Goal: Find specific page/section: Find specific page/section

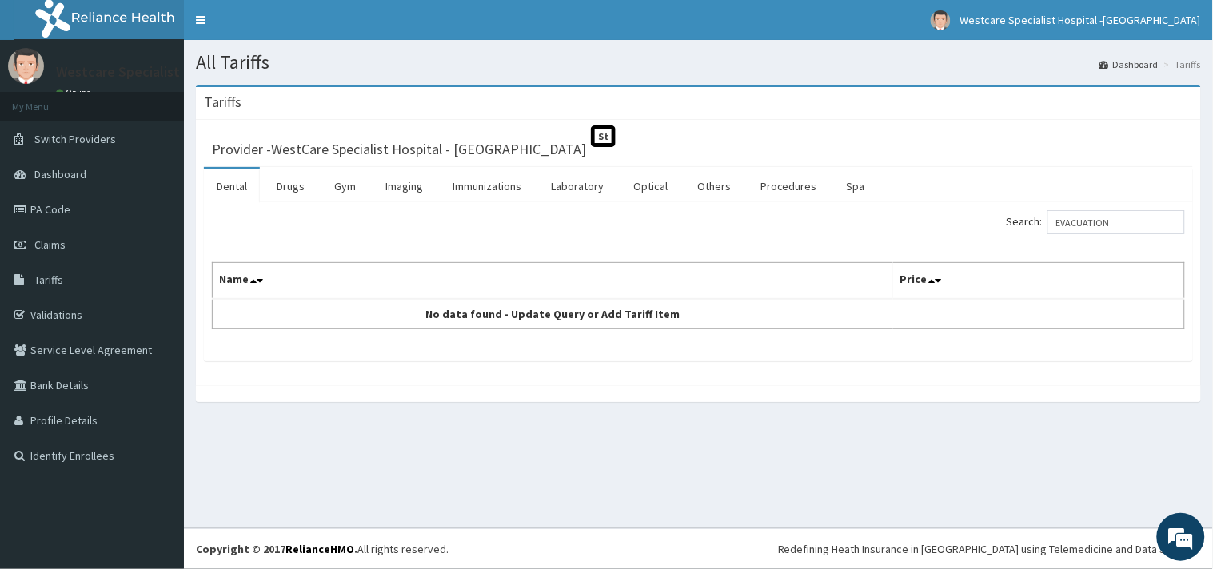
click at [1132, 226] on input "EVACUATION" at bounding box center [1116, 222] width 138 height 24
type input "E"
click at [1095, 225] on input "EVA" at bounding box center [1116, 222] width 138 height 24
type input "E"
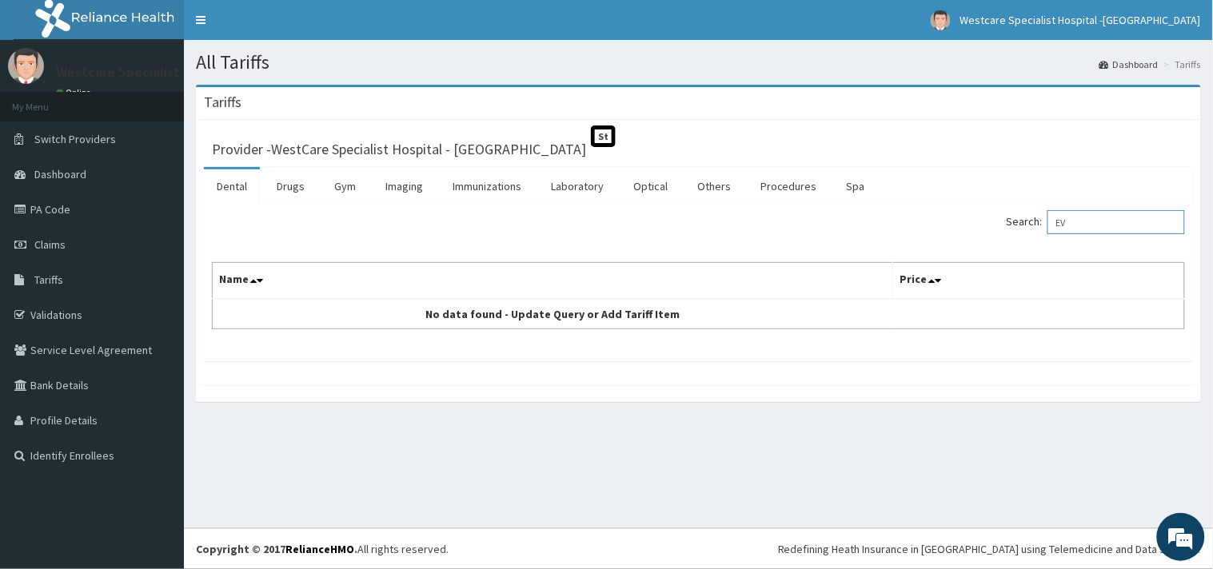
type input "E"
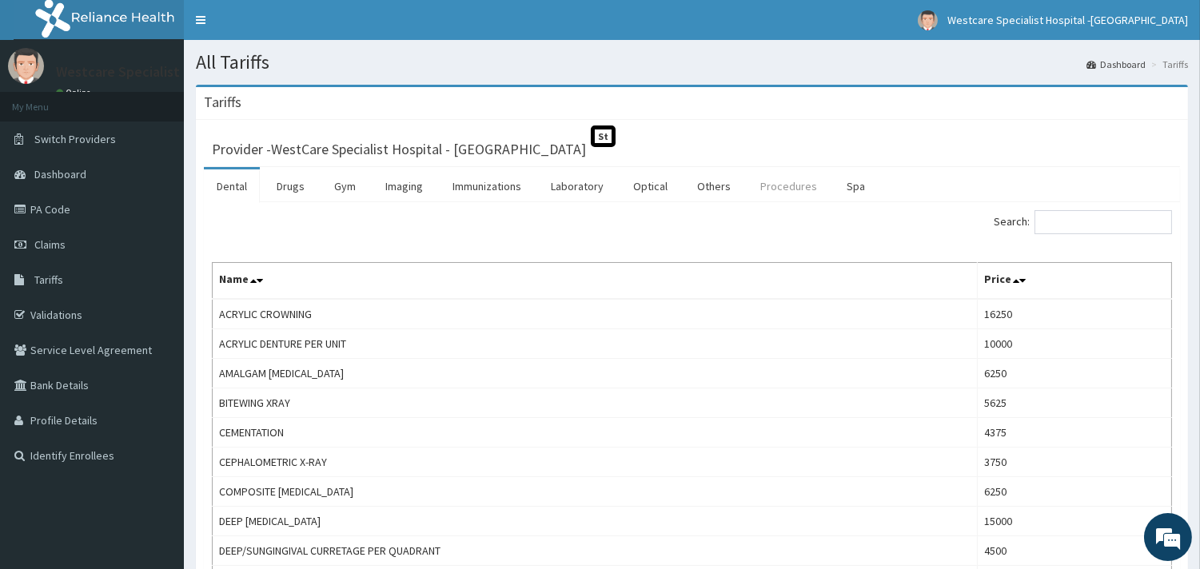
click at [796, 189] on link "Procedures" at bounding box center [788, 186] width 82 height 34
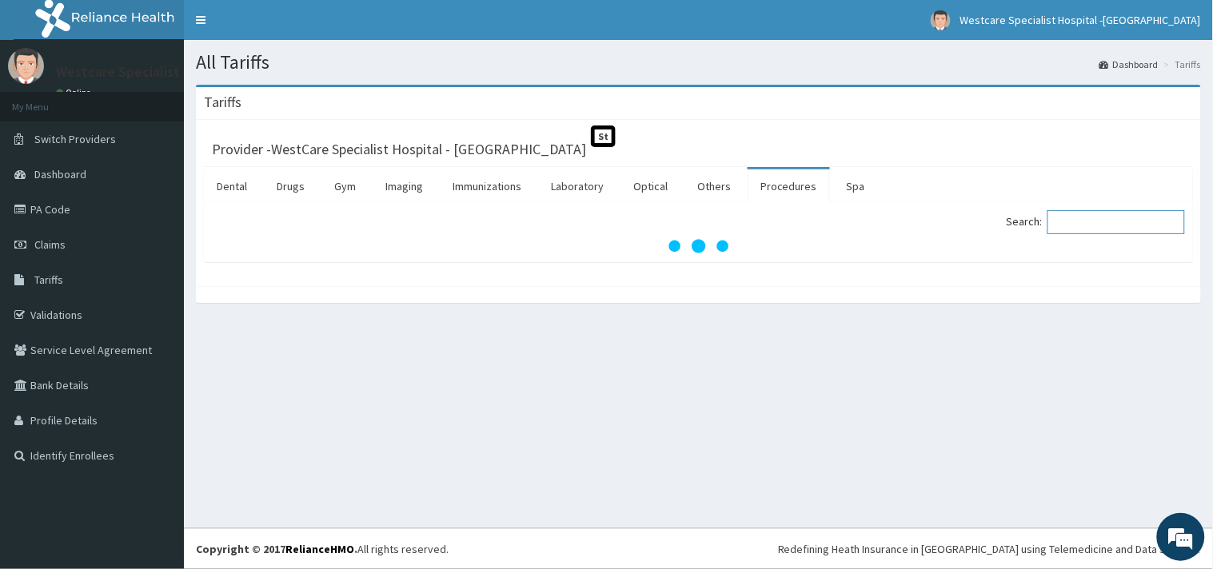
click at [1078, 216] on input "Search:" at bounding box center [1116, 222] width 138 height 24
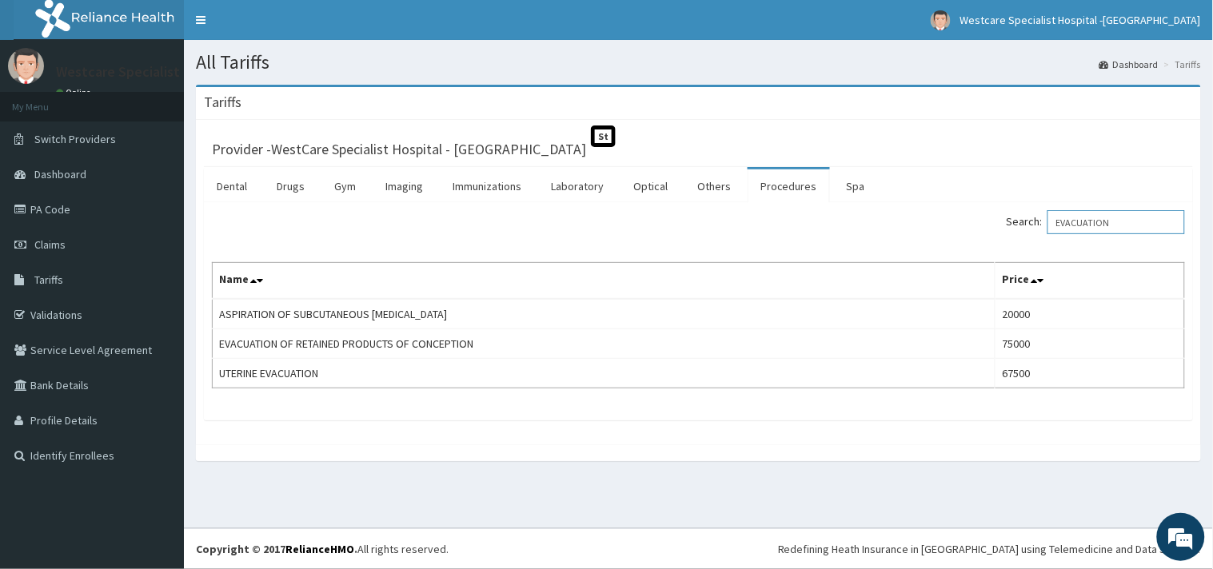
type input "EVACUATION"
